Goal: Check status: Check status

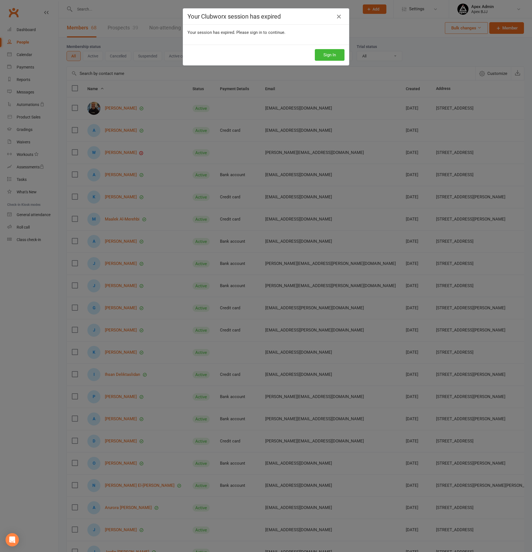
select select "100"
click at [334, 54] on button "Sign In" at bounding box center [330, 55] width 30 height 12
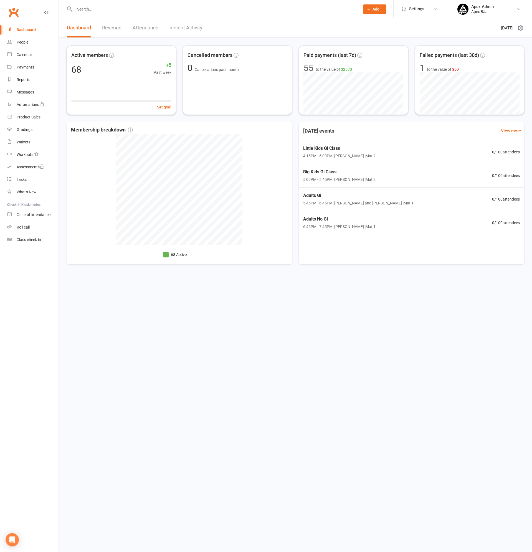
click at [106, 9] on input "text" at bounding box center [214, 9] width 282 height 8
type input "[PERSON_NAME]"
click at [108, 26] on div "[PERSON_NAME]" at bounding box center [95, 25] width 31 height 8
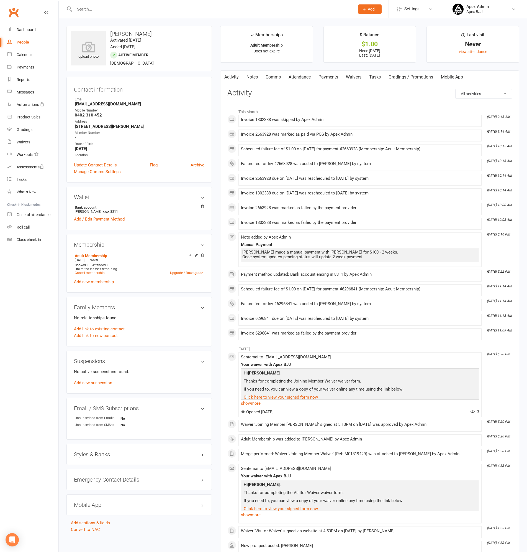
click at [332, 77] on link "Payments" at bounding box center [328, 77] width 27 height 13
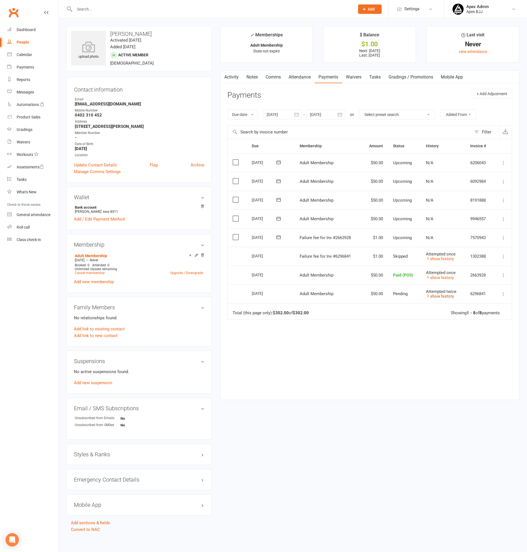
click at [445, 297] on link "show history" at bounding box center [440, 295] width 28 height 5
click at [445, 296] on link "hide history" at bounding box center [439, 295] width 26 height 5
